Goal: Find specific page/section: Find specific page/section

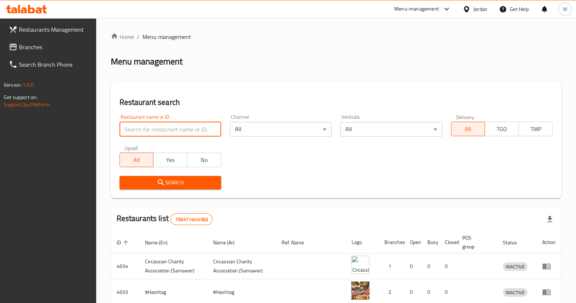
drag, startPoint x: 0, startPoint y: 0, endPoint x: 147, endPoint y: 126, distance: 193.6
click at [147, 127] on input "search" at bounding box center [171, 129] width 102 height 15
click button "Search" at bounding box center [171, 182] width 102 height 13
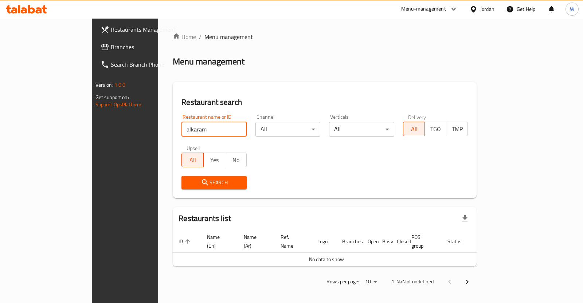
type input "alkaram"
click button "Search" at bounding box center [214, 182] width 65 height 13
click at [173, 34] on link "Home" at bounding box center [184, 36] width 23 height 9
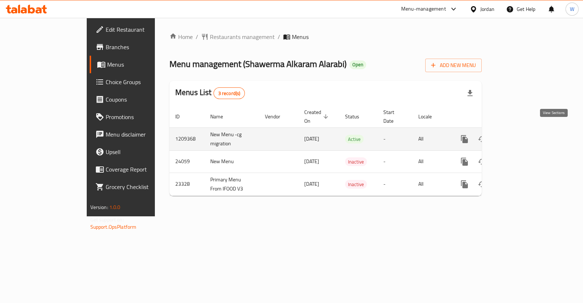
click at [521, 136] on icon "enhanced table" at bounding box center [517, 139] width 7 height 7
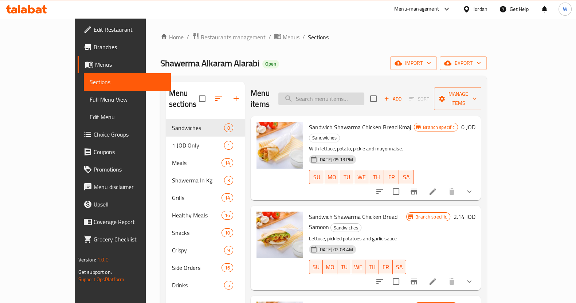
click at [365, 94] on input "search" at bounding box center [322, 99] width 86 height 13
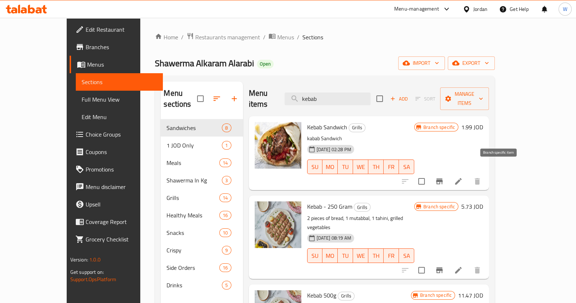
type input "kebab"
click at [444, 177] on icon "Branch-specific-item" at bounding box center [439, 181] width 9 height 9
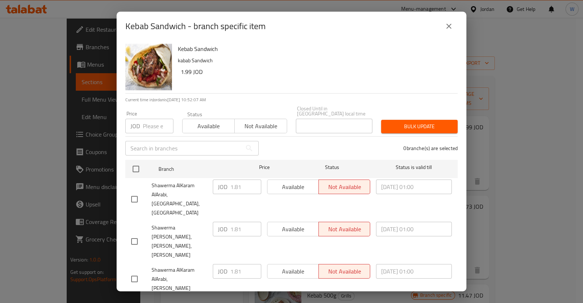
click at [449, 29] on icon "close" at bounding box center [449, 26] width 5 height 5
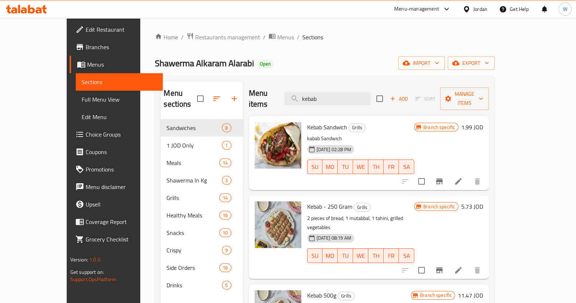
drag, startPoint x: 169, startPoint y: 46, endPoint x: 168, endPoint y: 43, distance: 3.8
click at [169, 46] on div "Home / Restaurants management / Menus / Sections Shawerma Alkaram Alarabi Open …" at bounding box center [325, 211] width 340 height 358
click at [195, 39] on span "Restaurants management" at bounding box center [227, 37] width 65 height 9
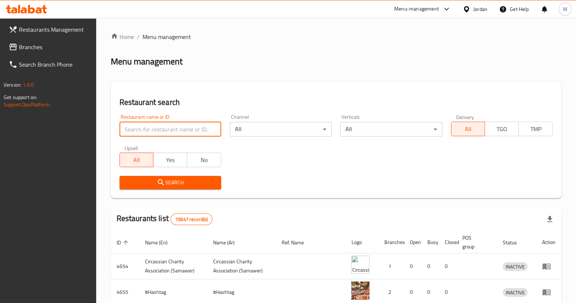
click at [170, 122] on input "search" at bounding box center [171, 129] width 102 height 15
click button "Search" at bounding box center [171, 182] width 102 height 13
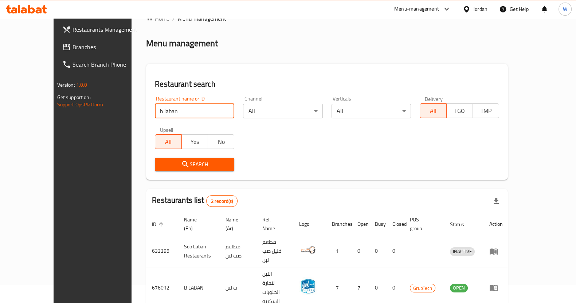
scroll to position [34, 0]
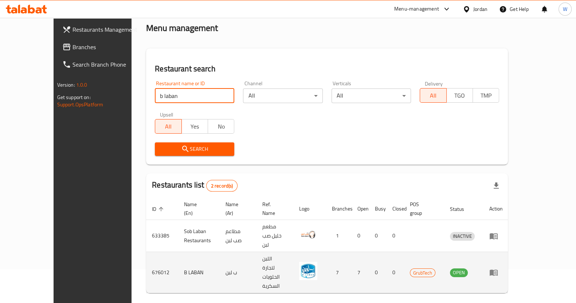
click at [146, 252] on td "676012" at bounding box center [162, 272] width 32 height 41
copy td "676012"
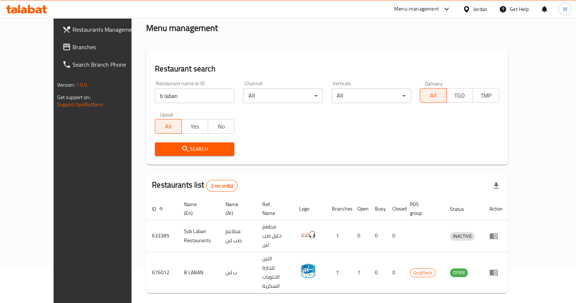
click at [173, 100] on input "b laban" at bounding box center [194, 96] width 79 height 15
type input "منقوش باشا"
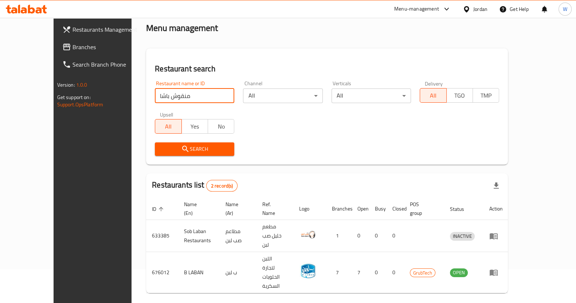
click button "Search" at bounding box center [194, 149] width 79 height 13
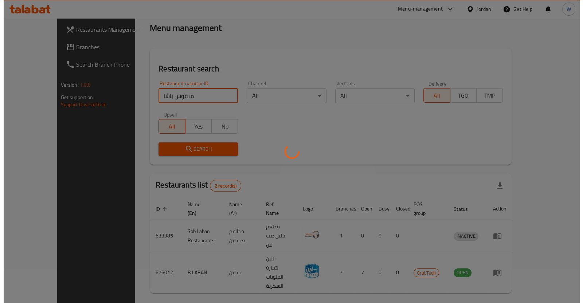
scroll to position [0, 0]
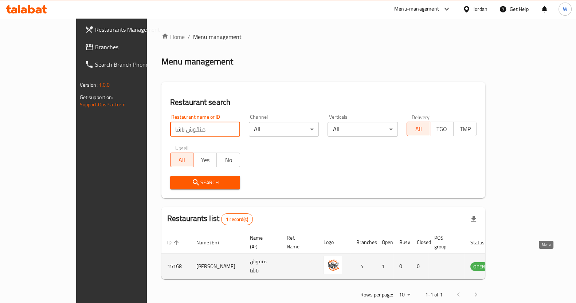
click at [522, 262] on link "enhanced table" at bounding box center [515, 266] width 13 height 9
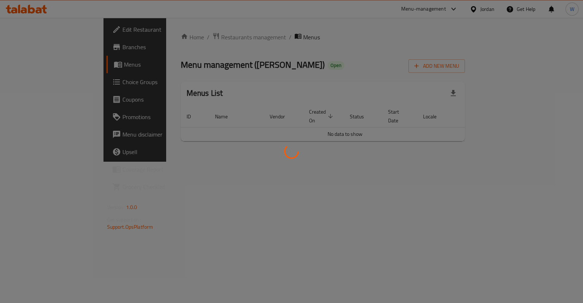
click at [18, 43] on div at bounding box center [291, 151] width 583 height 303
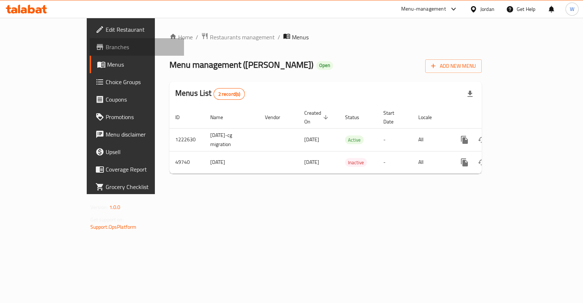
click at [106, 44] on span "Branches" at bounding box center [142, 47] width 73 height 9
